Goal: Task Accomplishment & Management: Use online tool/utility

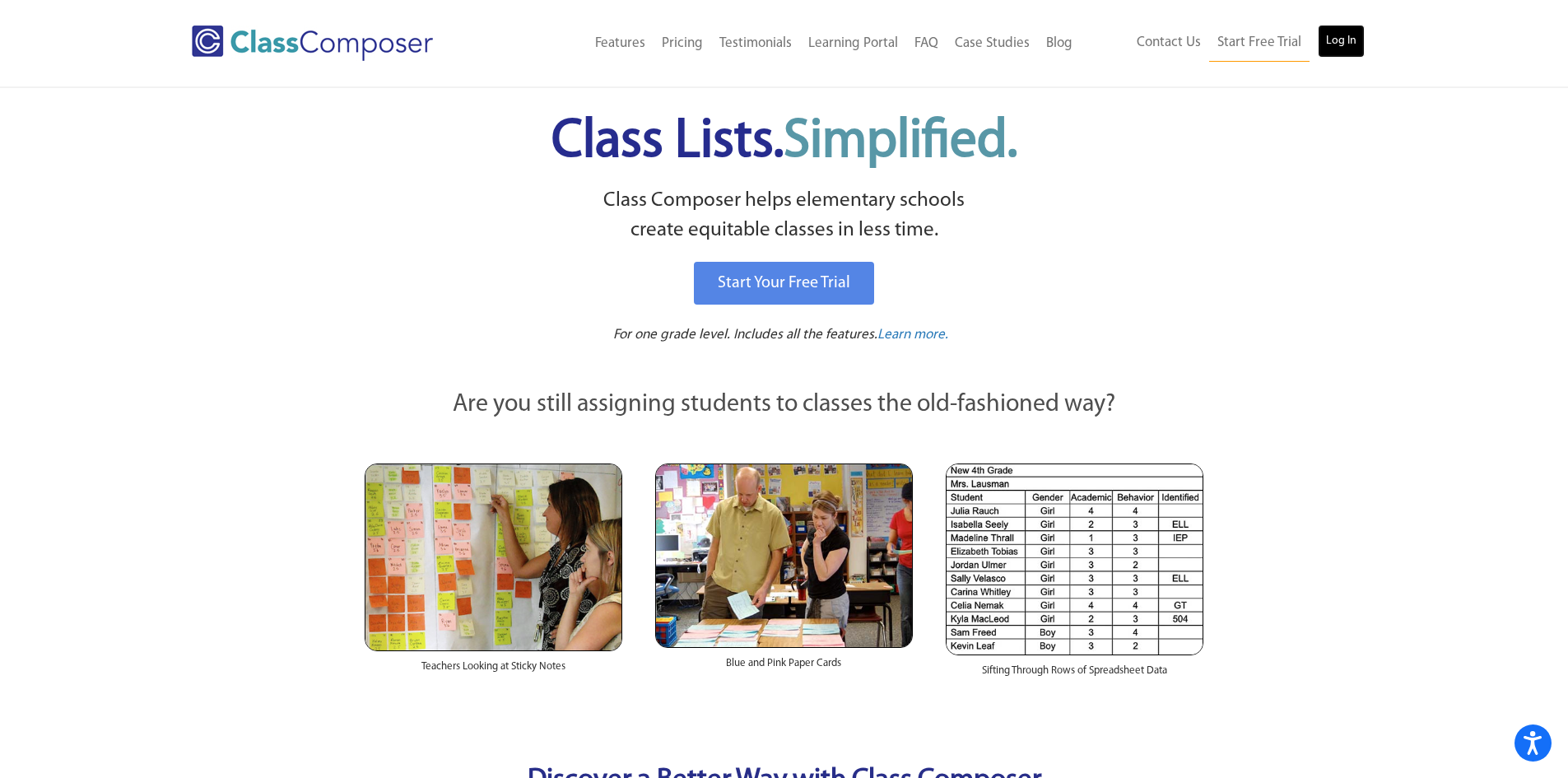
click at [1340, 33] on link "Log In" at bounding box center [1340, 41] width 47 height 33
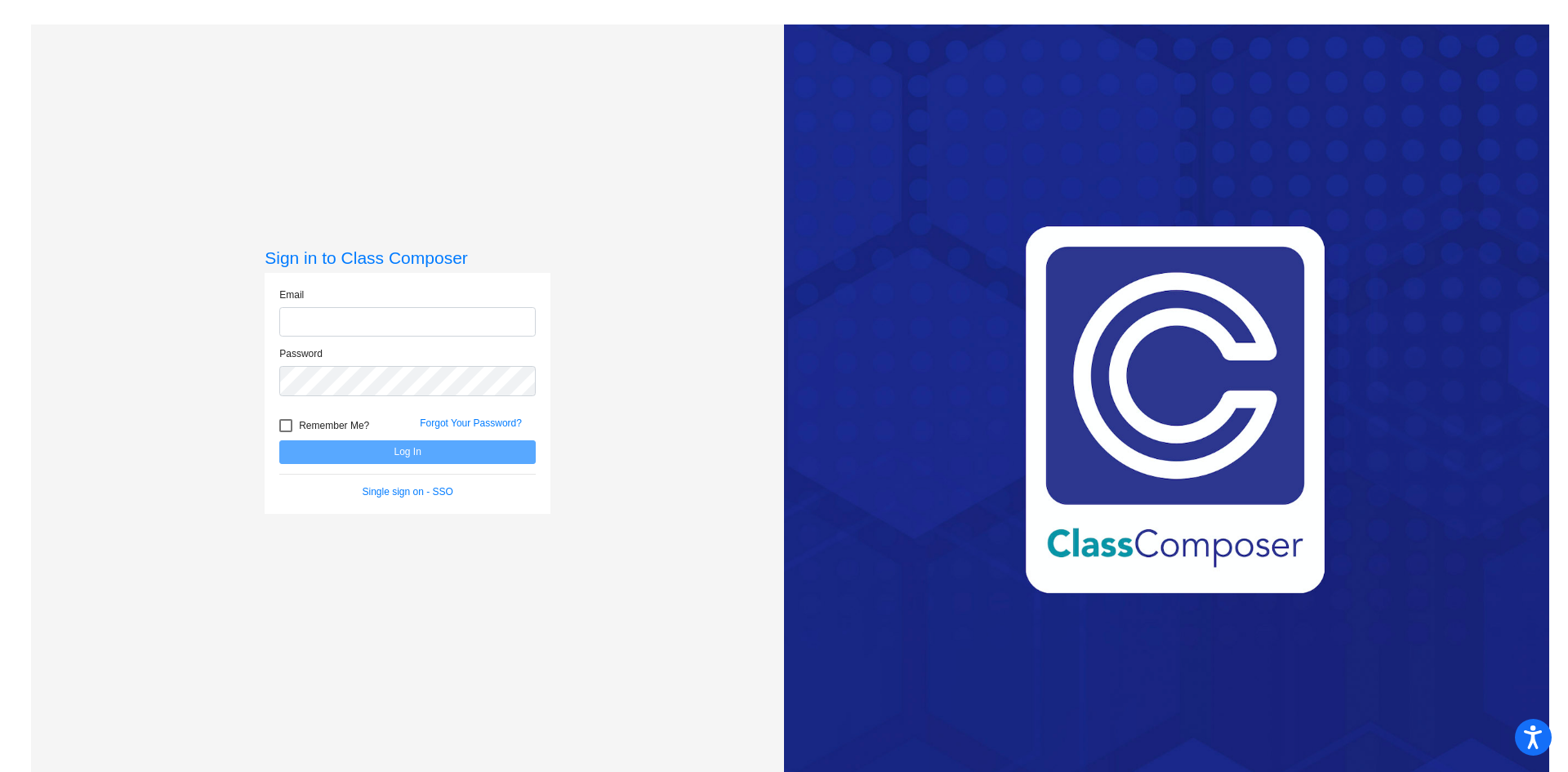
type input "Smerchant@ceres.k12.ca.us"
click at [347, 461] on button "Log In" at bounding box center [407, 452] width 257 height 24
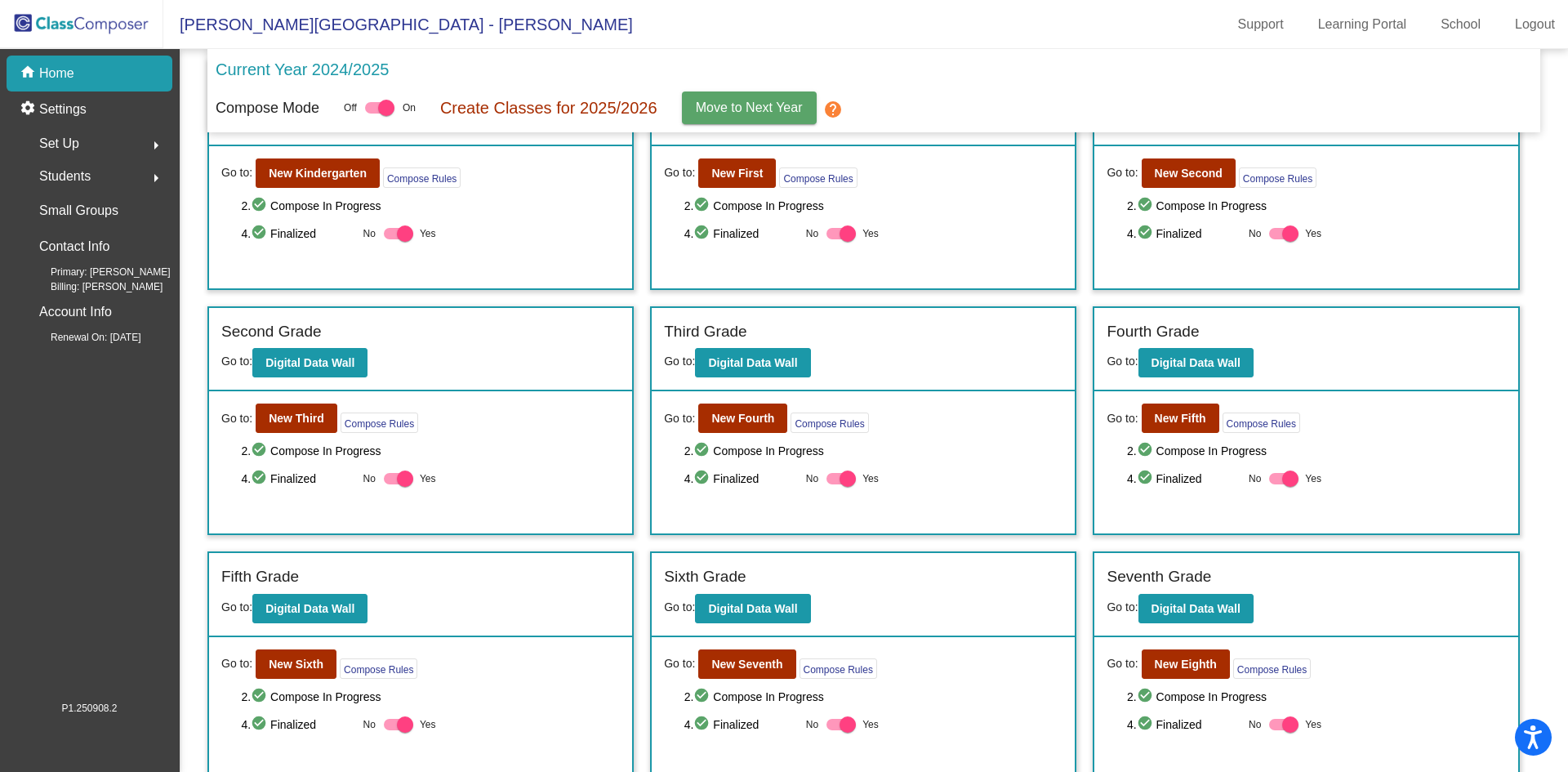
scroll to position [194, 0]
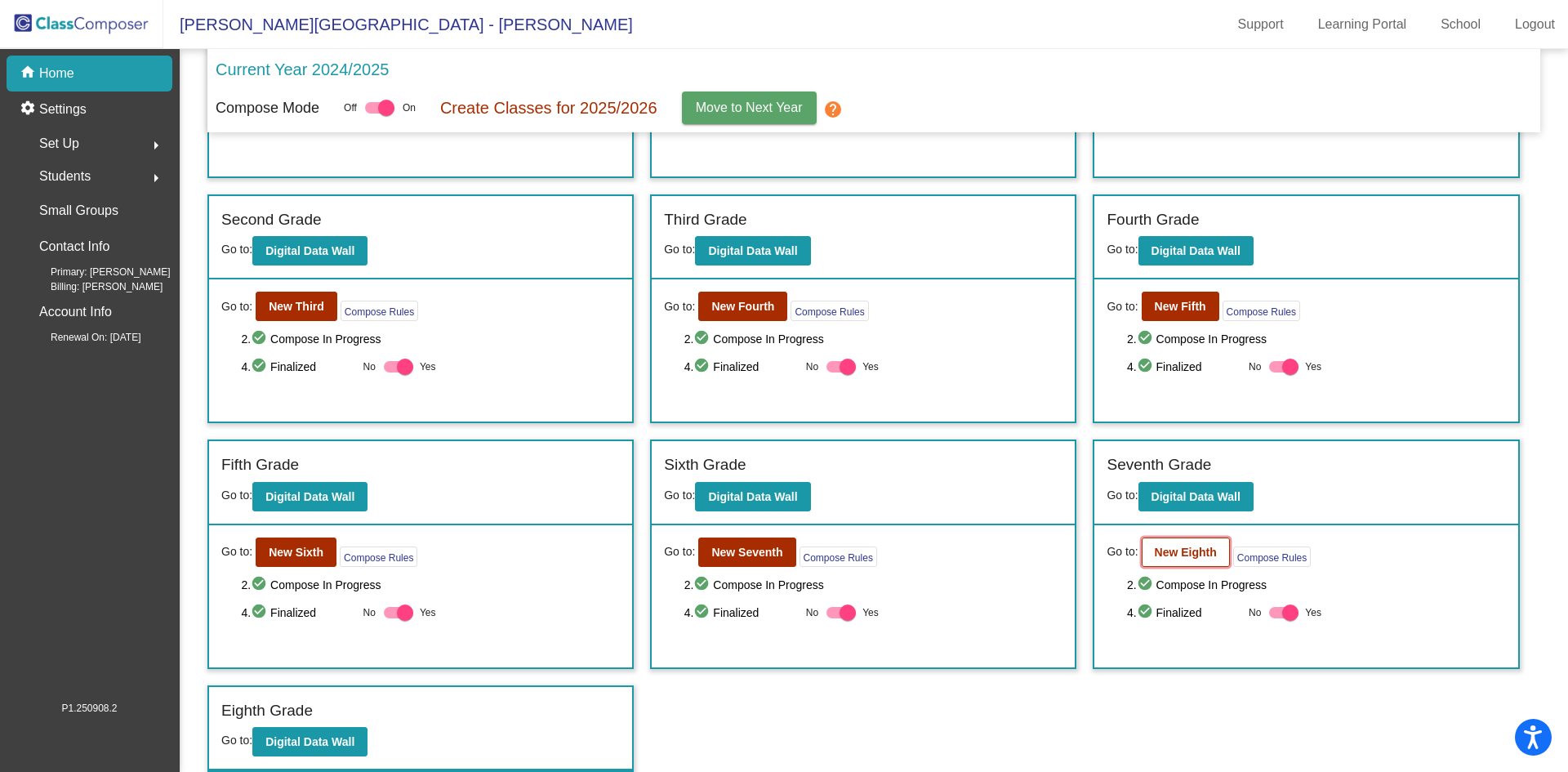
click at [1163, 559] on button "New Eighth" at bounding box center [1187, 553] width 88 height 30
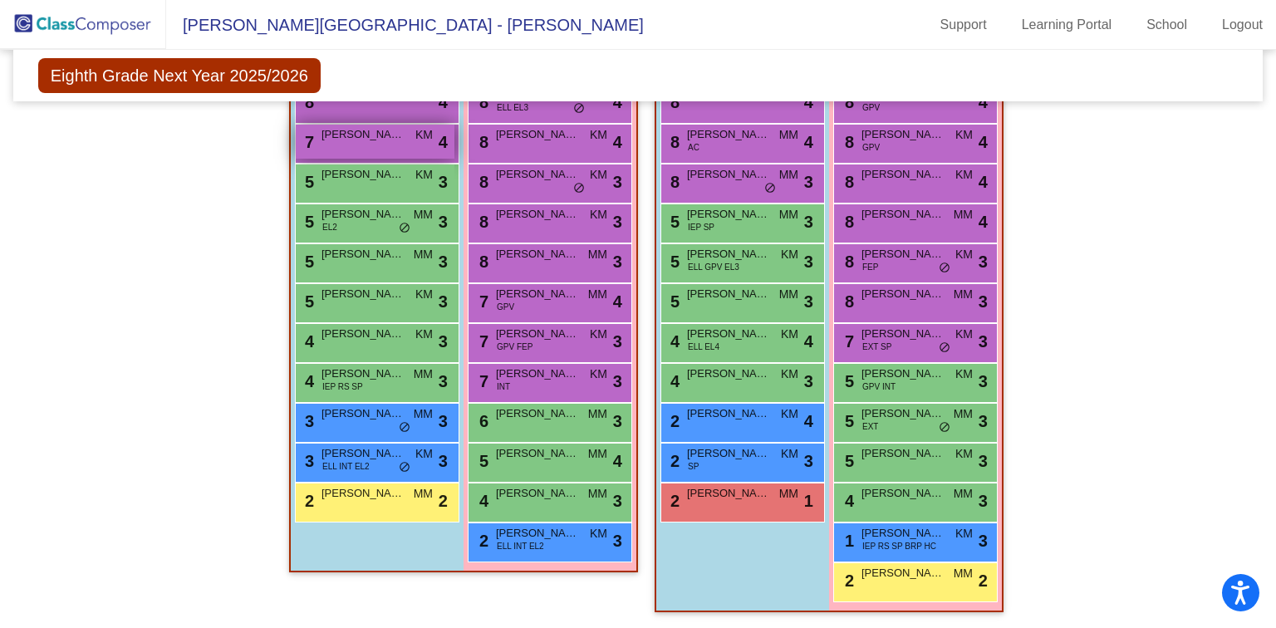
scroll to position [364, 0]
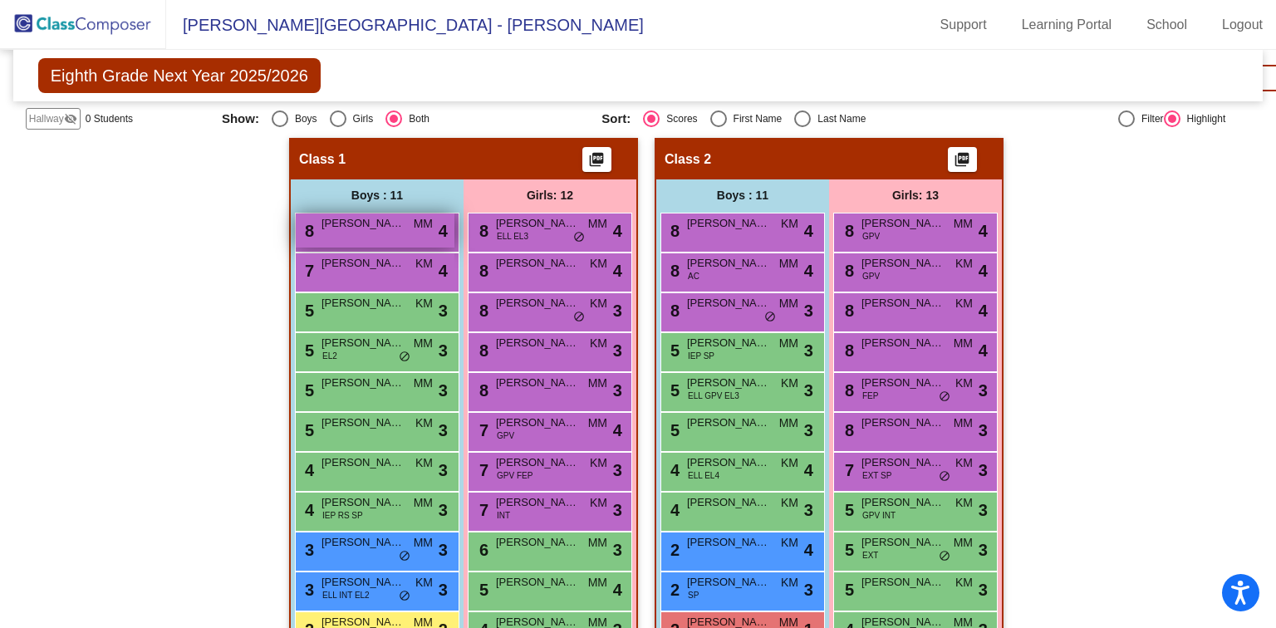
click at [339, 226] on span "Navraj Singh" at bounding box center [363, 223] width 83 height 17
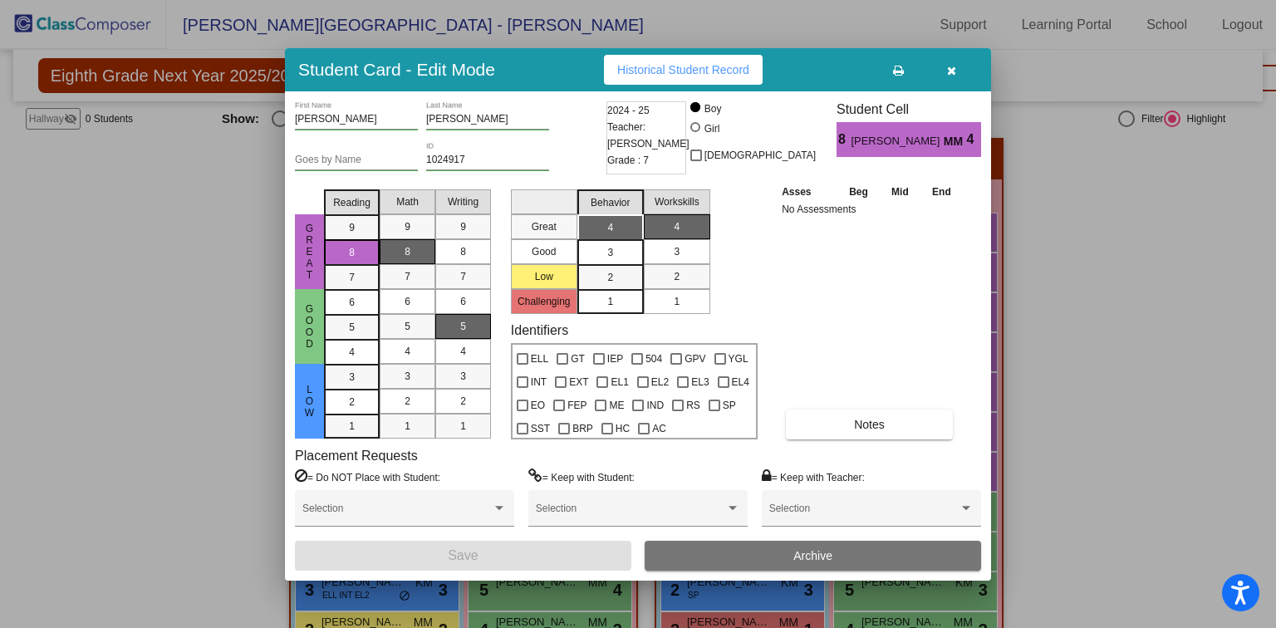
click at [950, 71] on icon "button" at bounding box center [951, 71] width 9 height 12
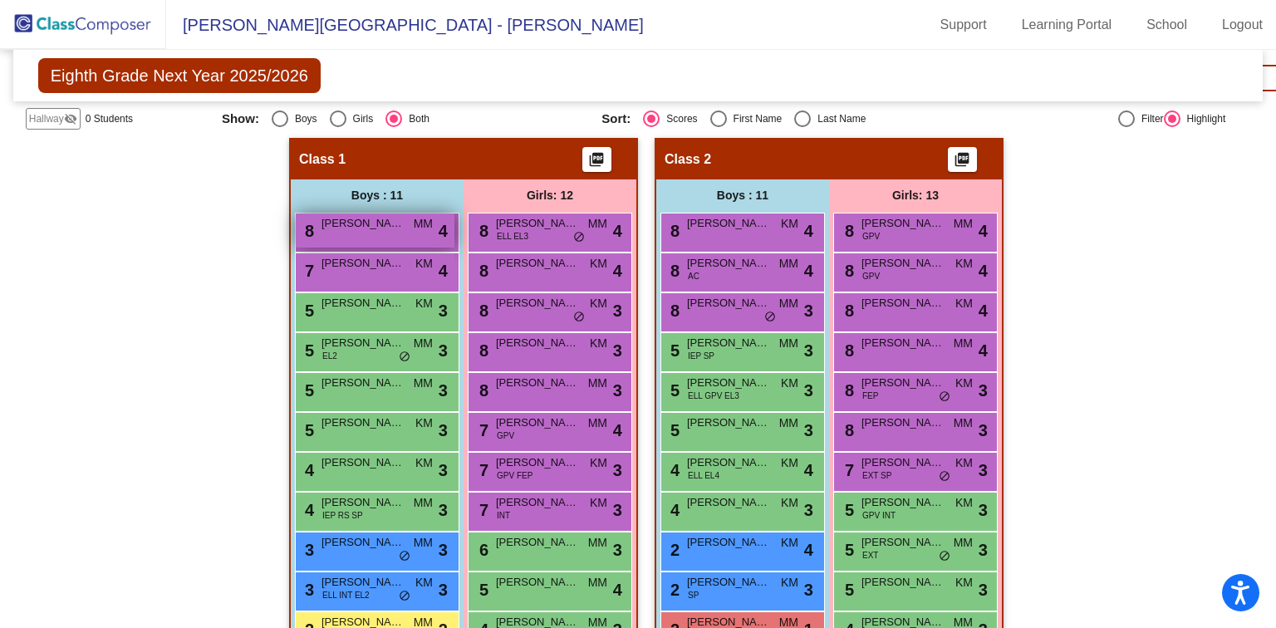
click at [331, 231] on div "8 Navraj Singh MM lock do_not_disturb_alt 4" at bounding box center [375, 231] width 159 height 34
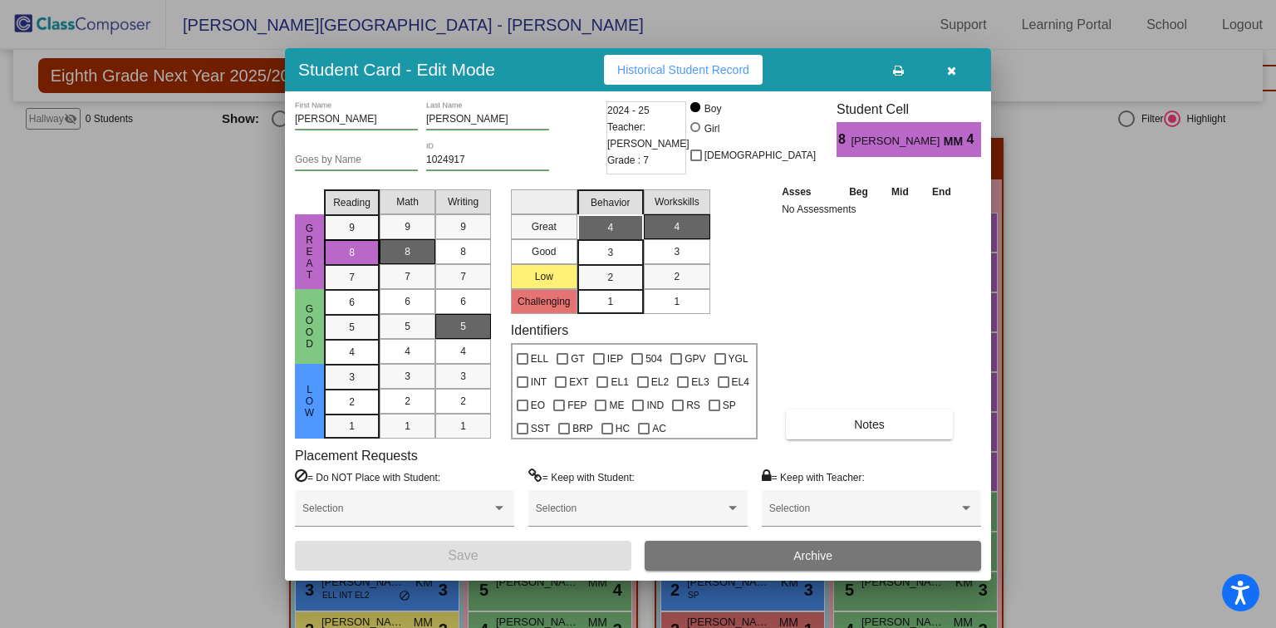
click at [356, 479] on label "= Do NOT Place with Student:" at bounding box center [367, 477] width 145 height 17
click at [434, 510] on span at bounding box center [396, 515] width 189 height 12
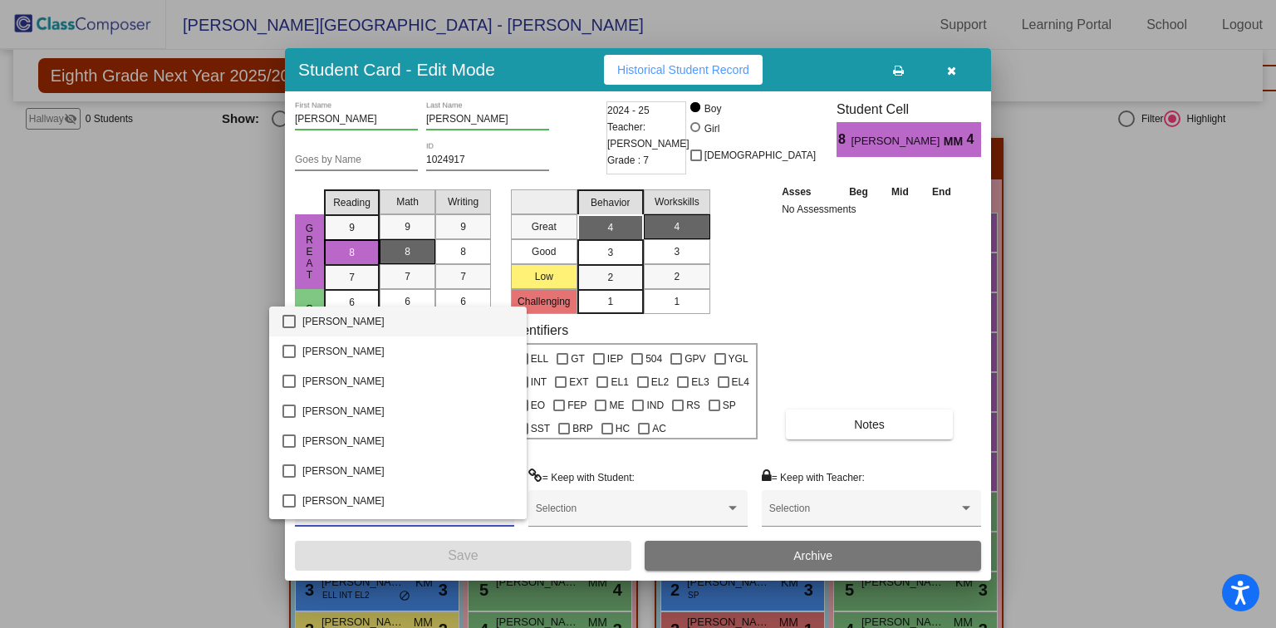
click at [906, 312] on div at bounding box center [638, 314] width 1276 height 628
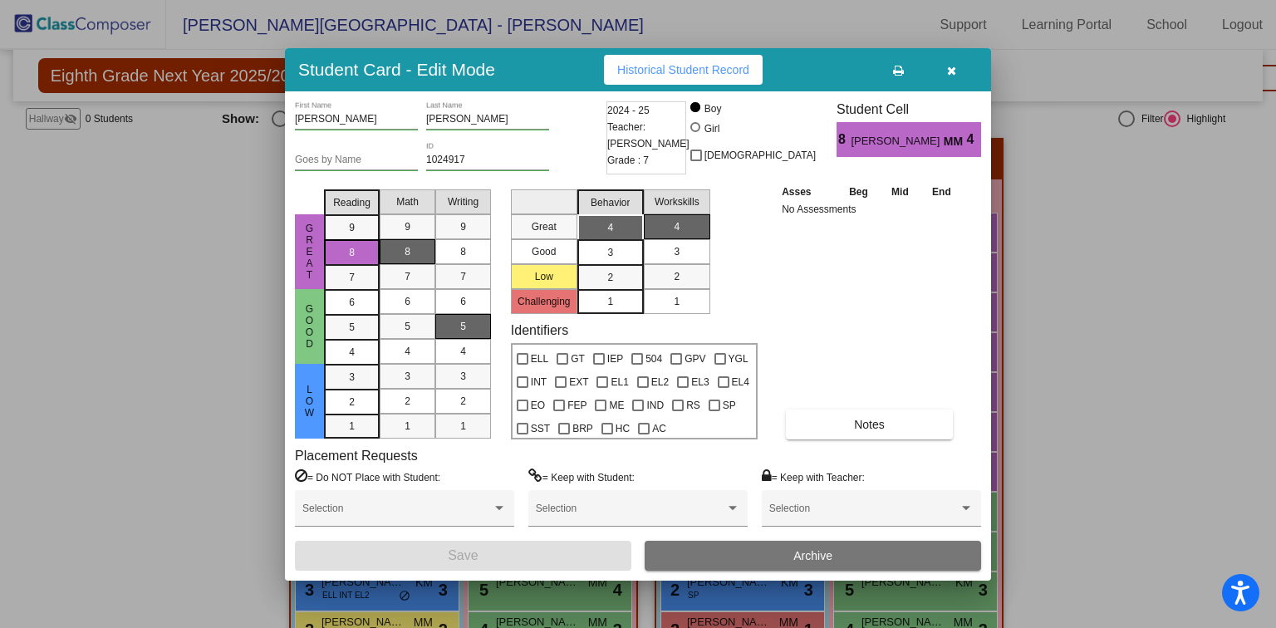
click at [954, 66] on icon "button" at bounding box center [951, 71] width 9 height 12
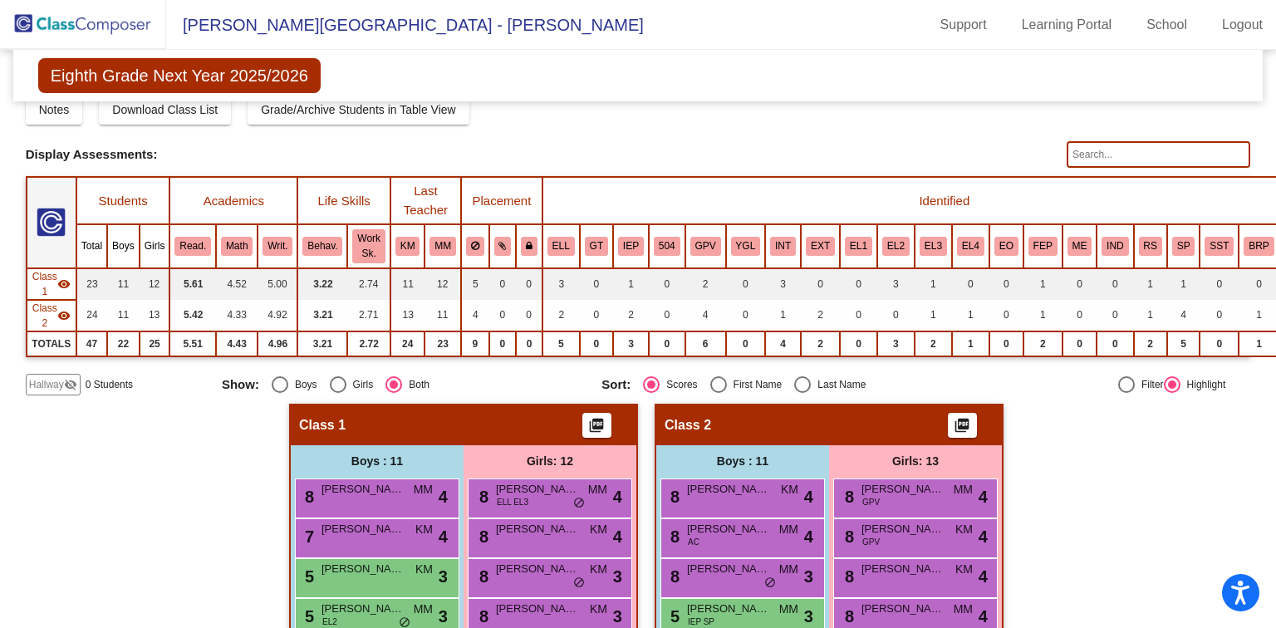
scroll to position [32, 0]
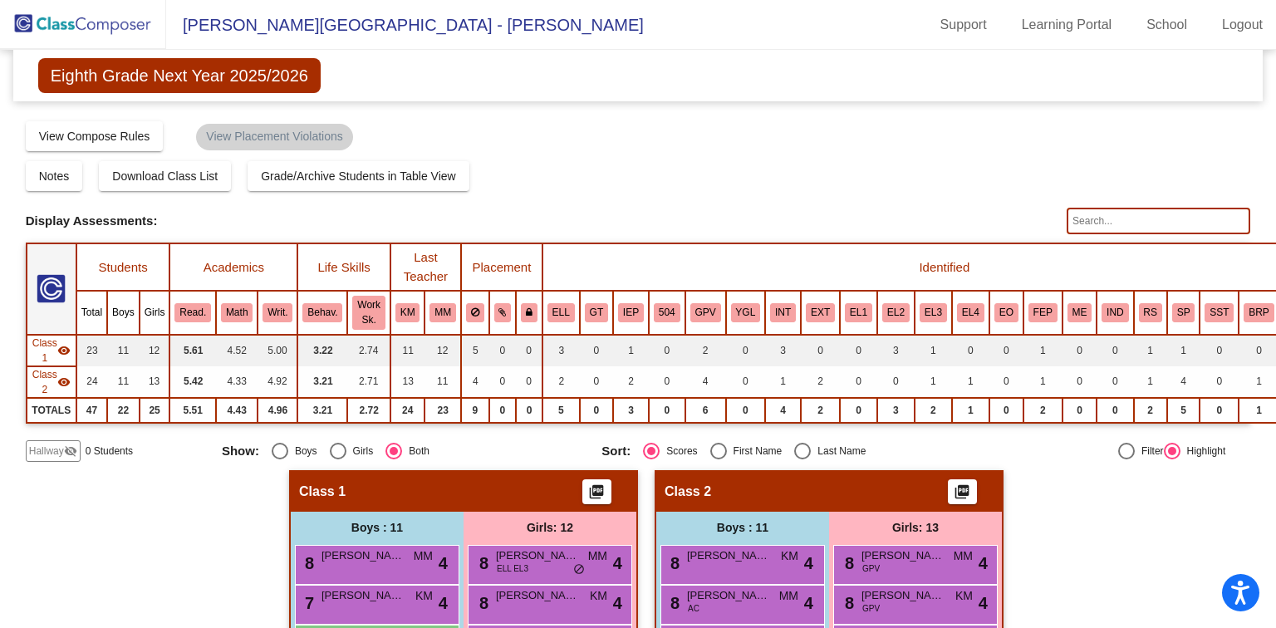
click at [71, 23] on img at bounding box center [83, 24] width 166 height 49
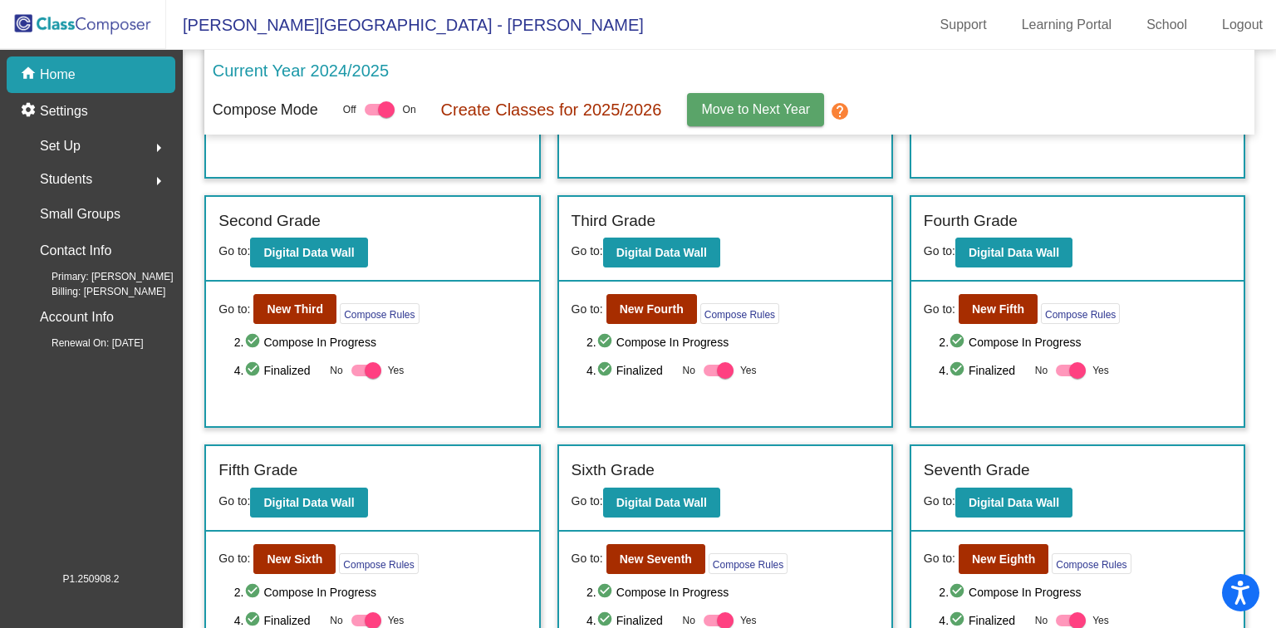
scroll to position [332, 0]
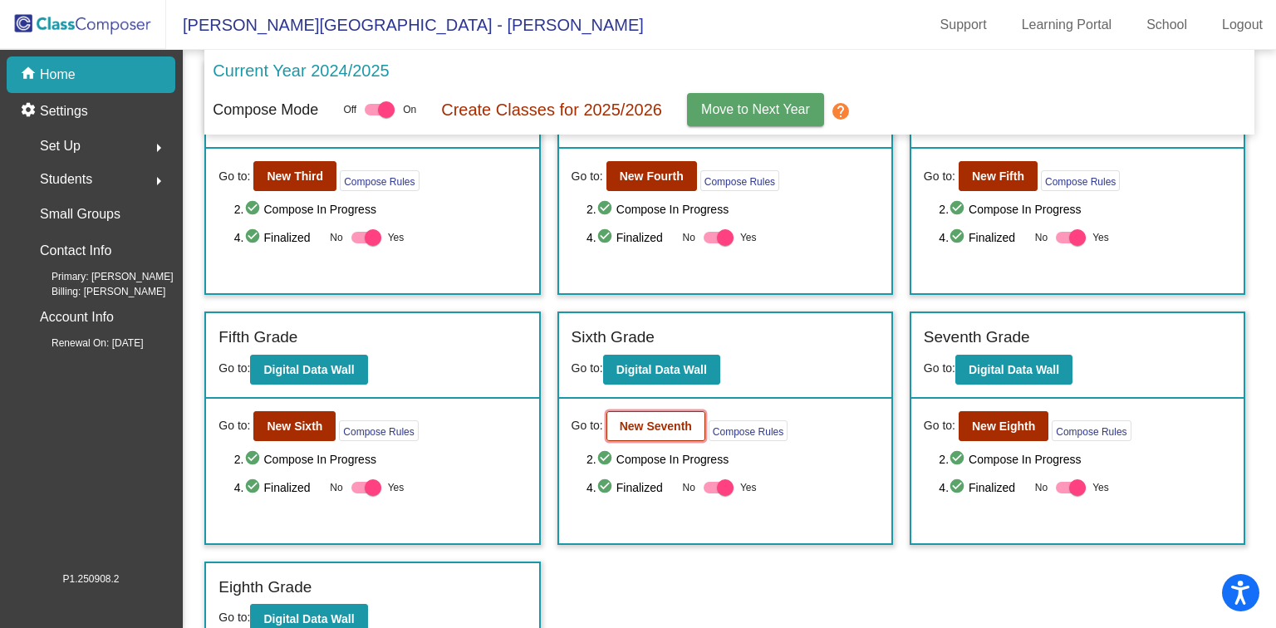
click at [656, 420] on b "New Seventh" at bounding box center [656, 426] width 72 height 13
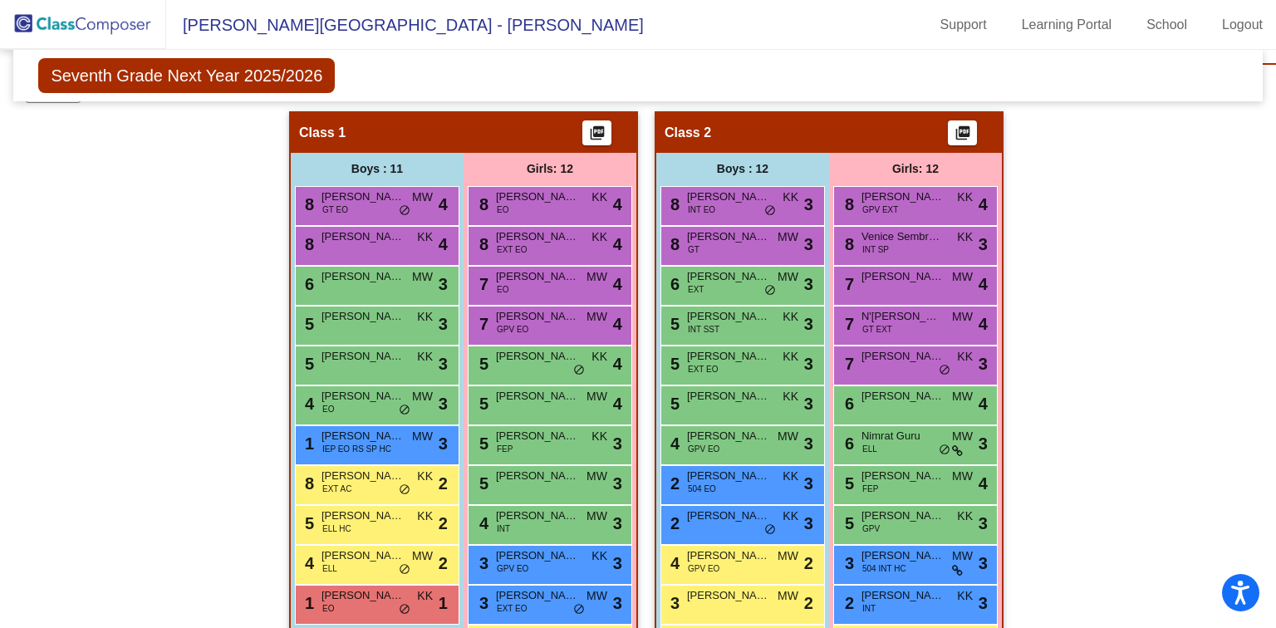
scroll to position [457, 0]
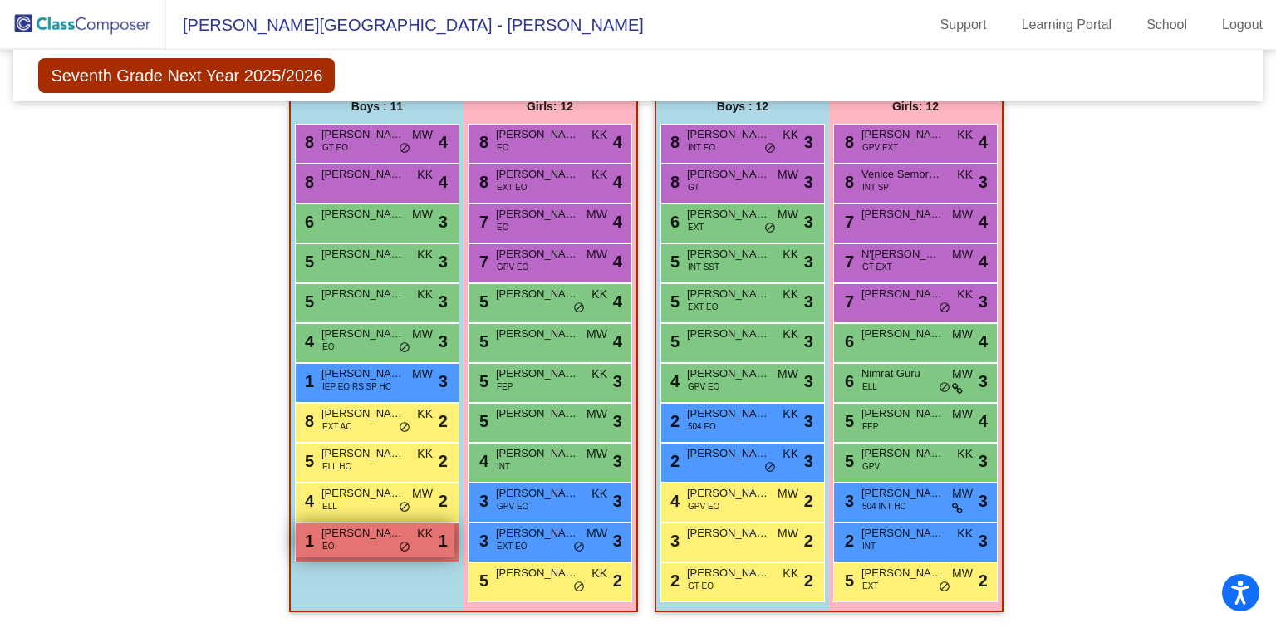
click at [357, 538] on div "1 Ethan Hankins EO KK lock do_not_disturb_alt 1" at bounding box center [375, 540] width 159 height 34
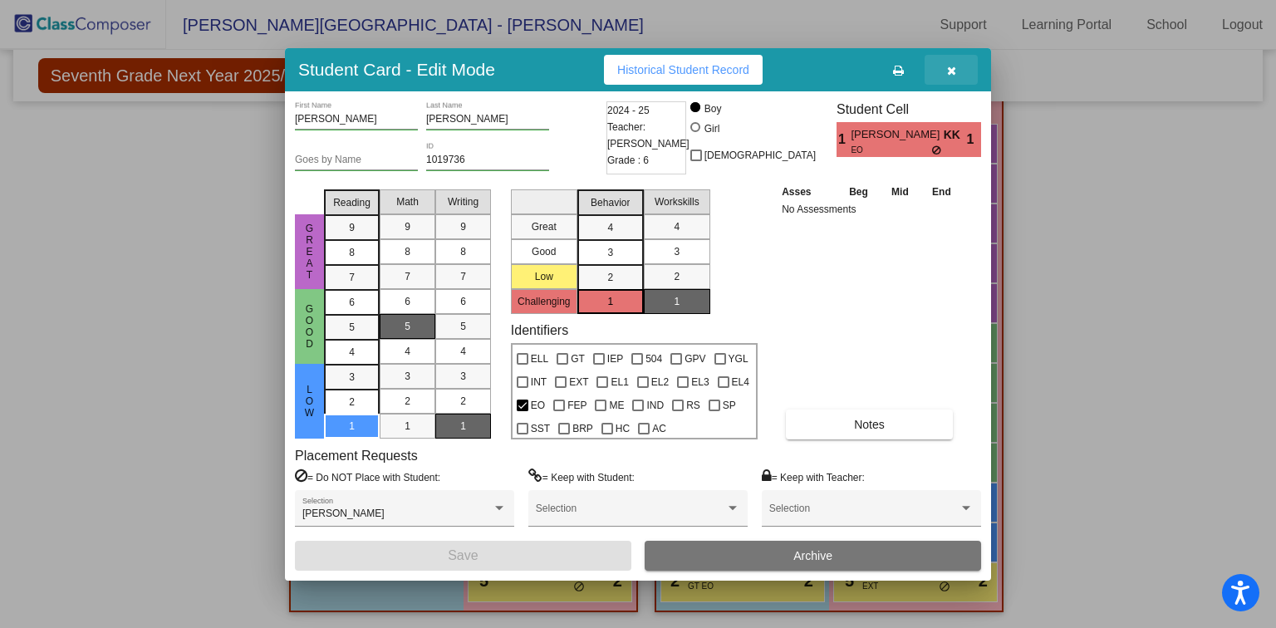
click at [954, 70] on icon "button" at bounding box center [951, 71] width 9 height 12
